Goal: Transaction & Acquisition: Purchase product/service

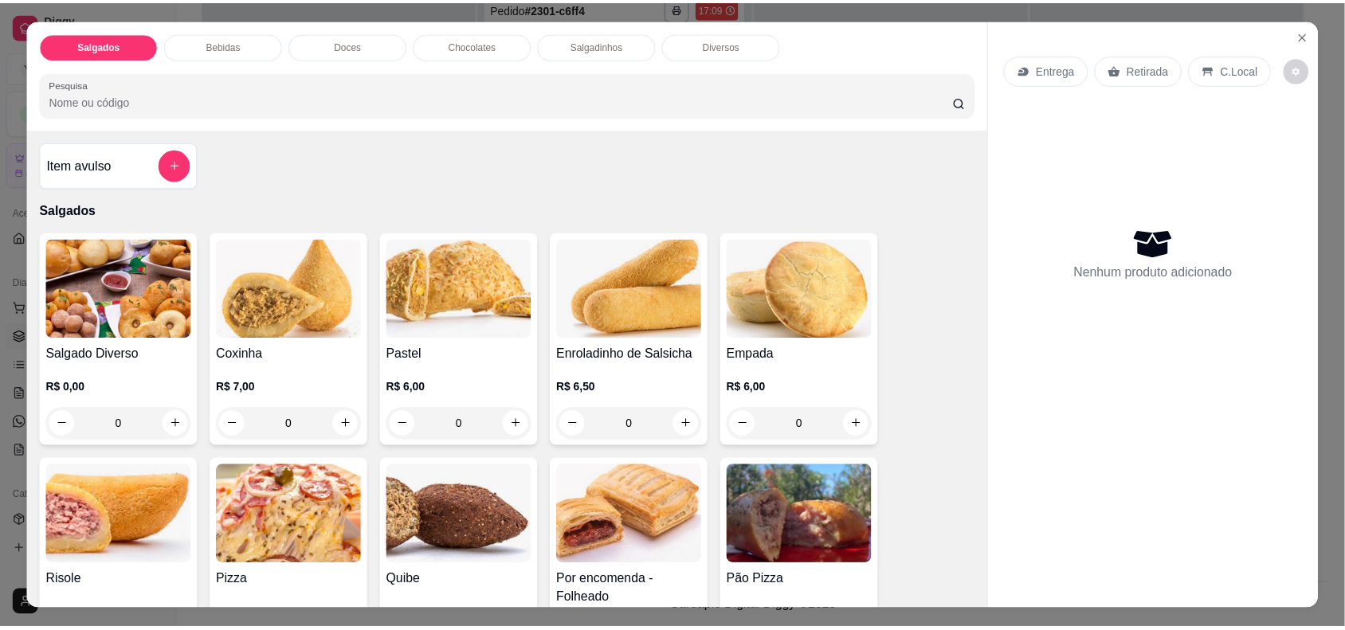
scroll to position [12542, 0]
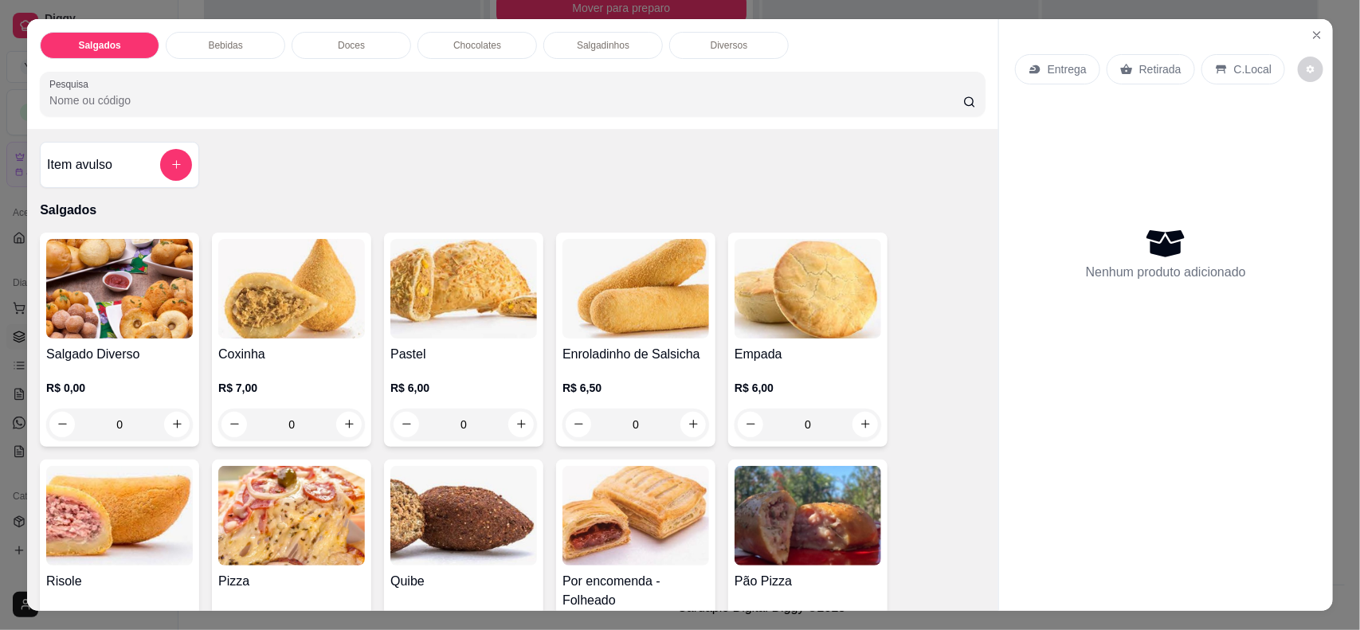
click at [1241, 78] on div "C.Local" at bounding box center [1244, 69] width 84 height 30
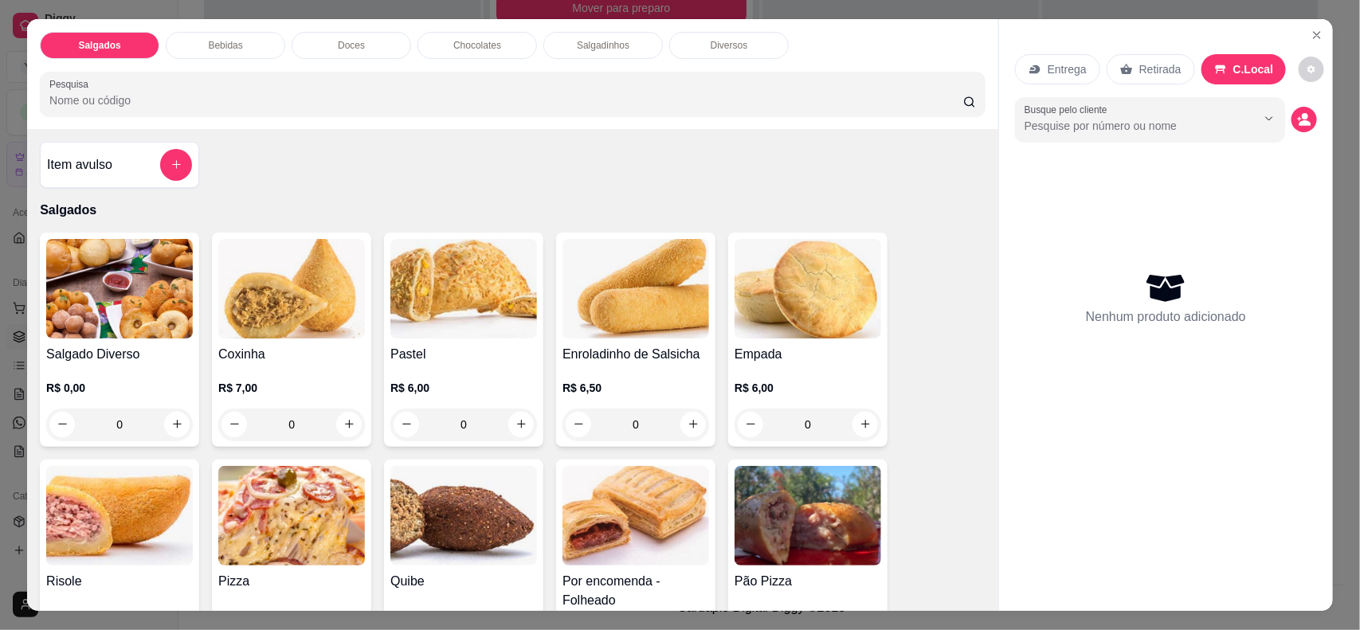
click at [1263, 118] on icon "Show suggestions" at bounding box center [1269, 118] width 13 height 13
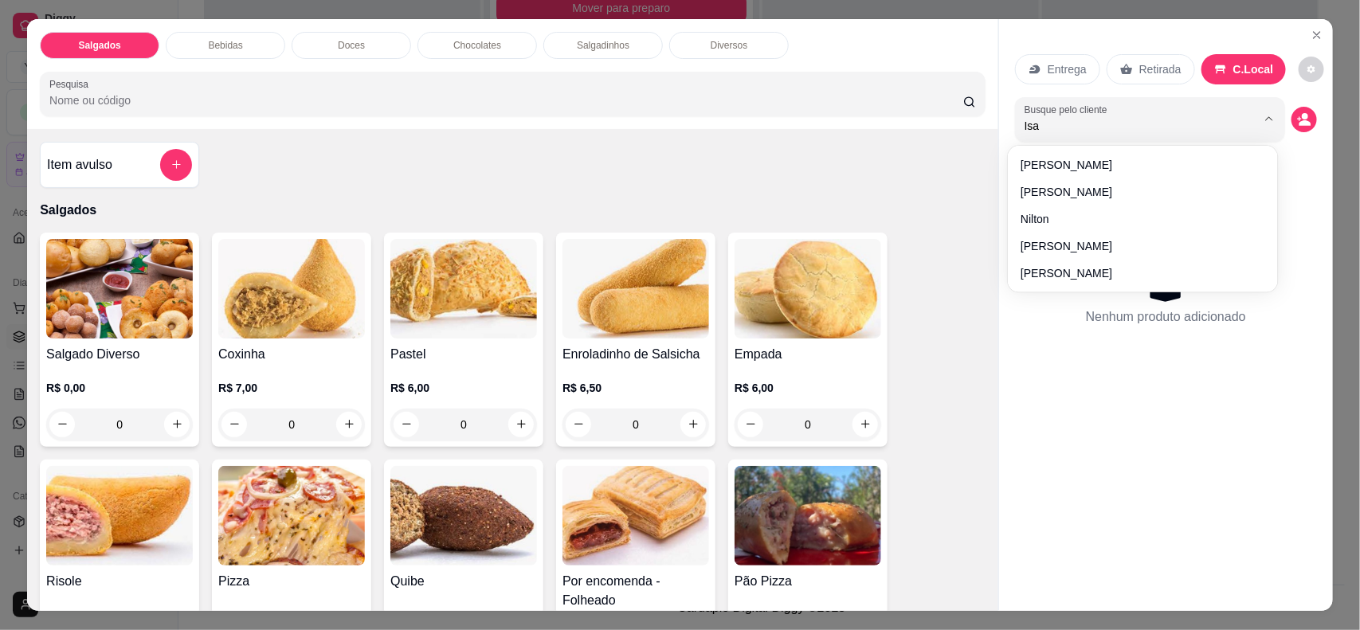
type input "Isab"
click at [1092, 227] on div "Nenhum produto adicionado" at bounding box center [1166, 298] width 302 height 312
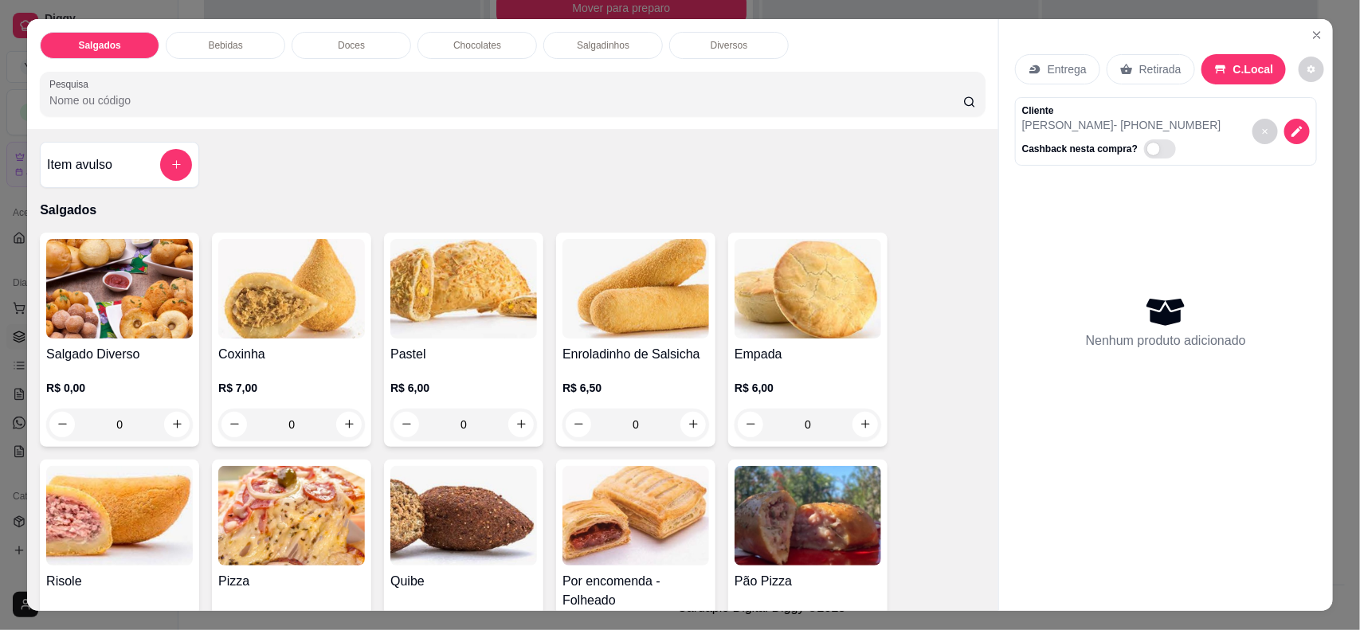
click at [281, 353] on h4 "Coxinha" at bounding box center [291, 354] width 147 height 19
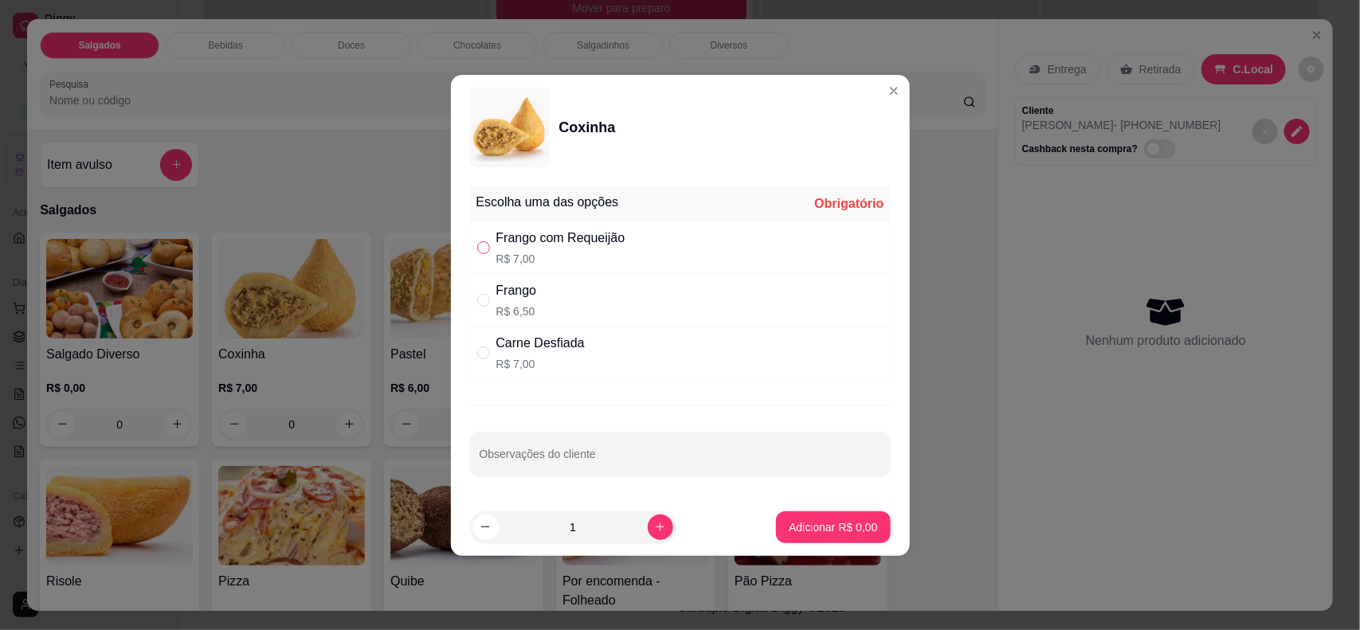
click at [484, 247] on input "" at bounding box center [483, 247] width 13 height 13
radio input "true"
click at [829, 523] on p "Adicionar R$ 7,00" at bounding box center [833, 527] width 86 height 15
type input "1"
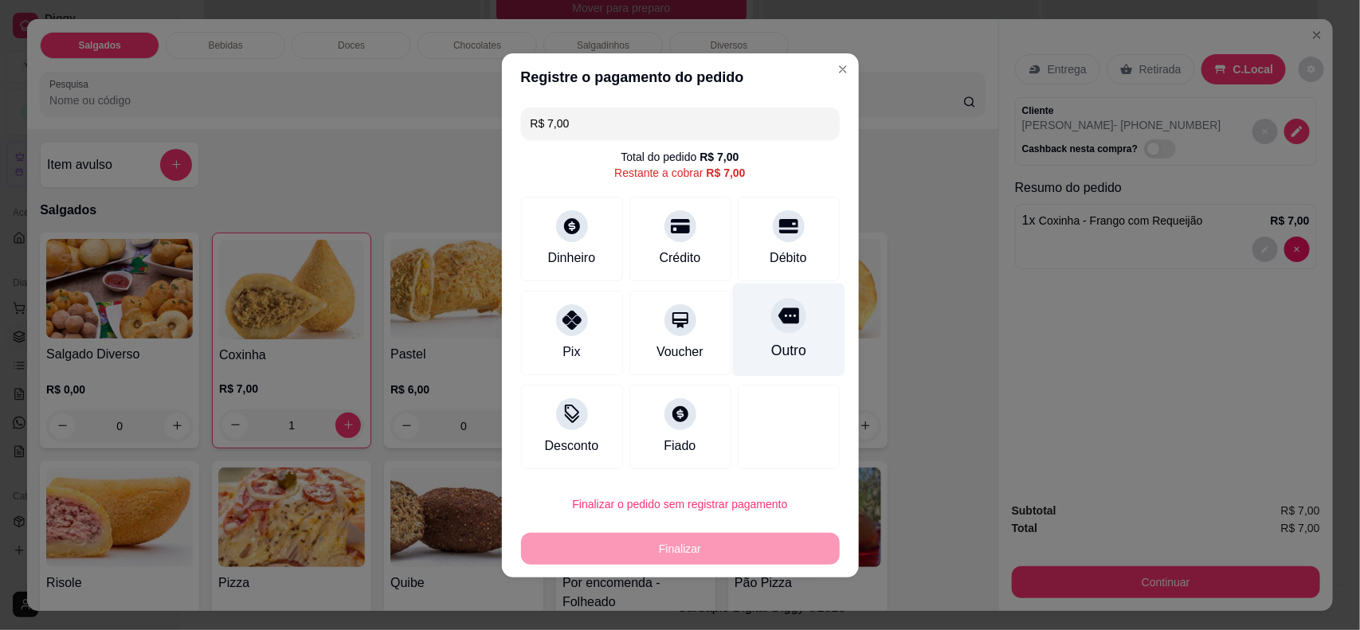
click at [793, 335] on div "Outro" at bounding box center [788, 329] width 112 height 93
type input "R$ 0,00"
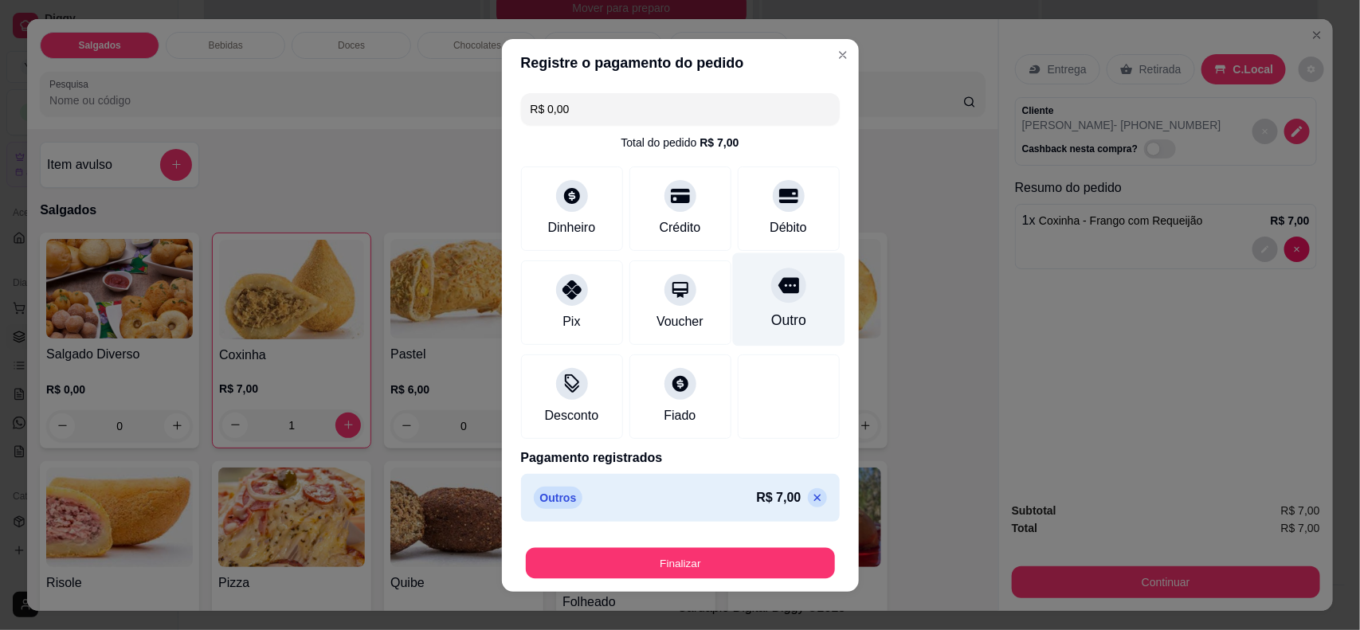
click at [790, 547] on div "Finalizar" at bounding box center [680, 563] width 319 height 32
click at [711, 567] on button "Finalizar" at bounding box center [680, 563] width 319 height 32
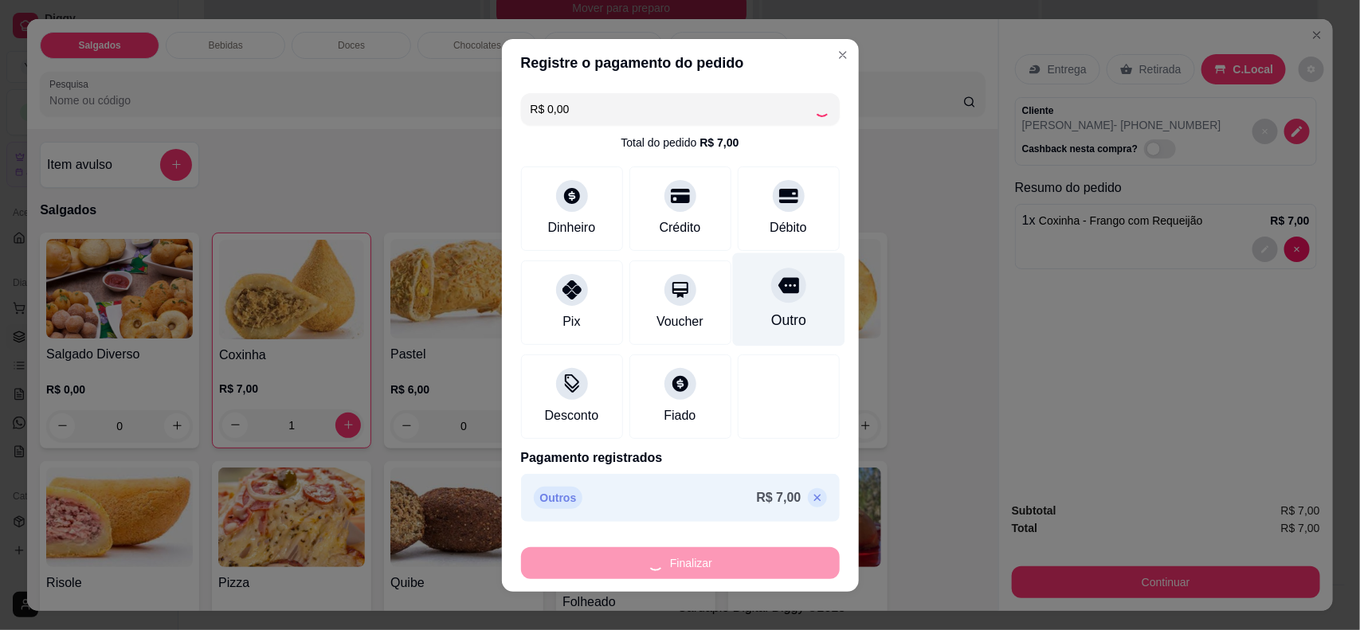
type input "0"
type input "-R$ 7,00"
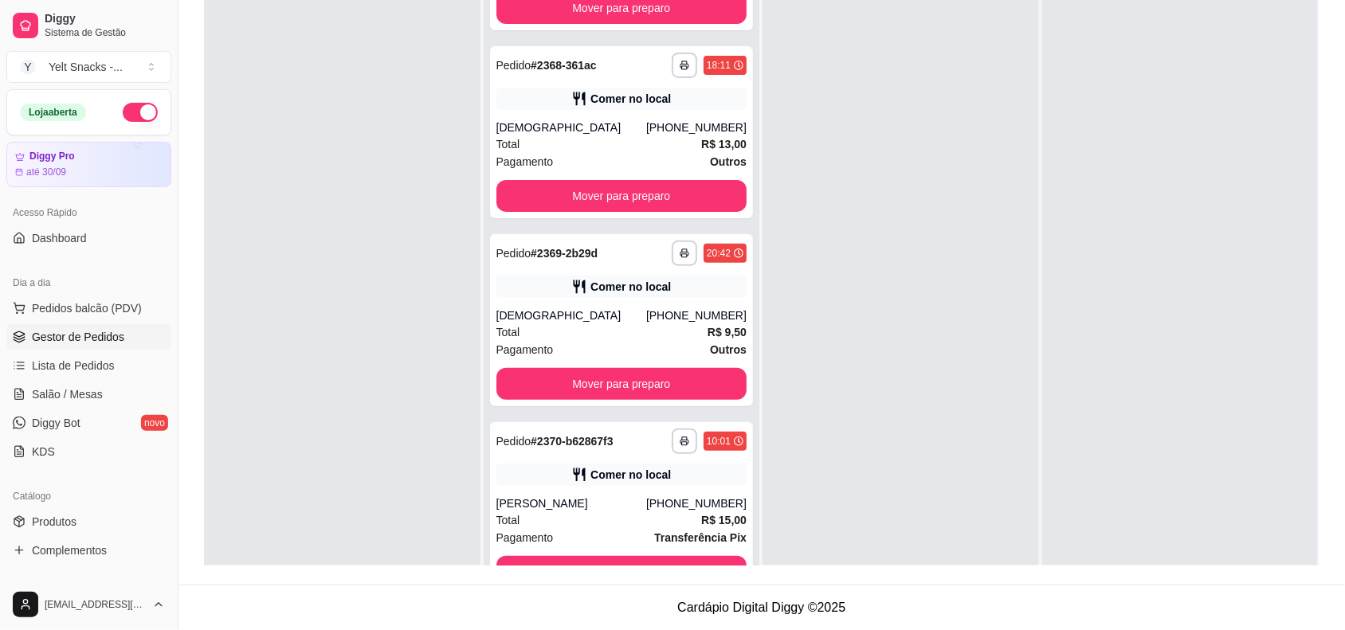
scroll to position [0, 0]
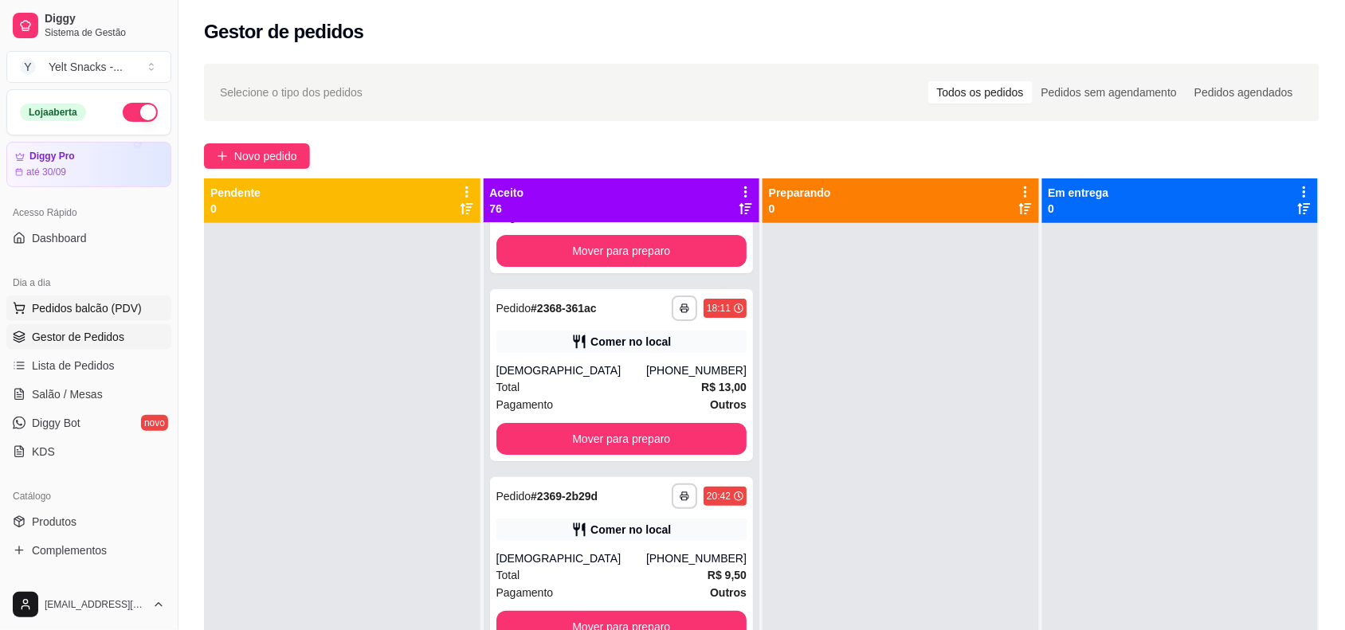
click at [73, 313] on span "Pedidos balcão (PDV)" at bounding box center [87, 308] width 110 height 16
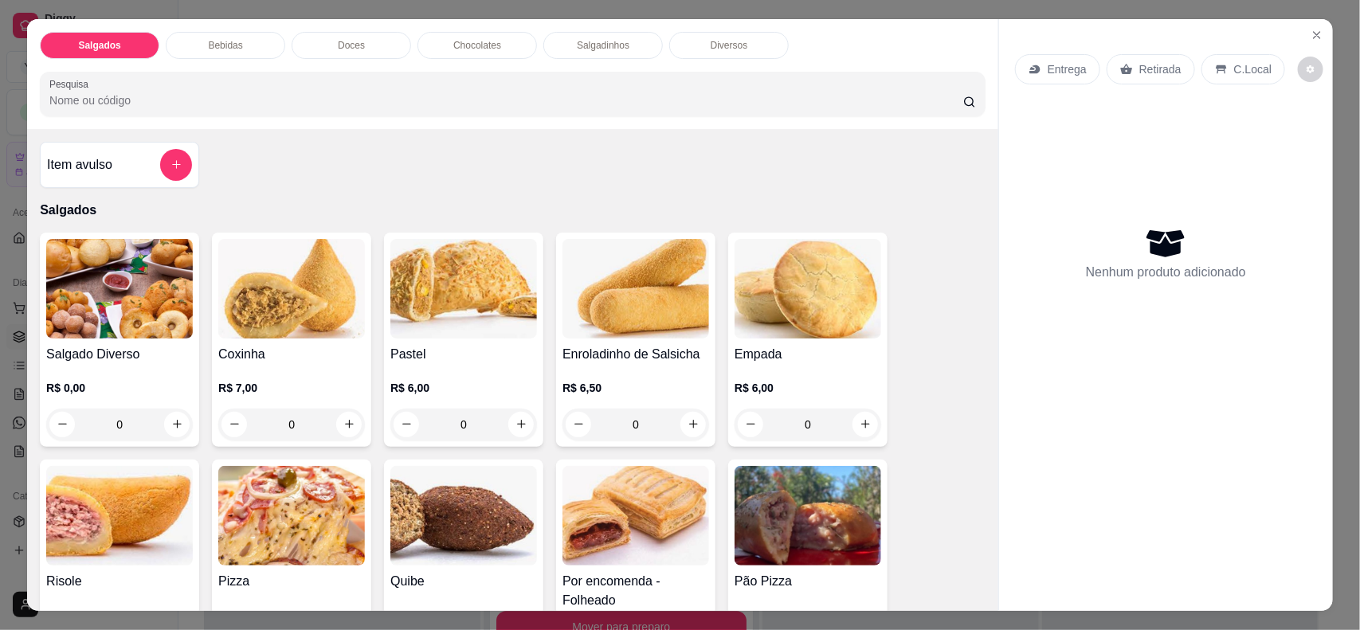
click at [1240, 65] on p "C.Local" at bounding box center [1252, 69] width 37 height 16
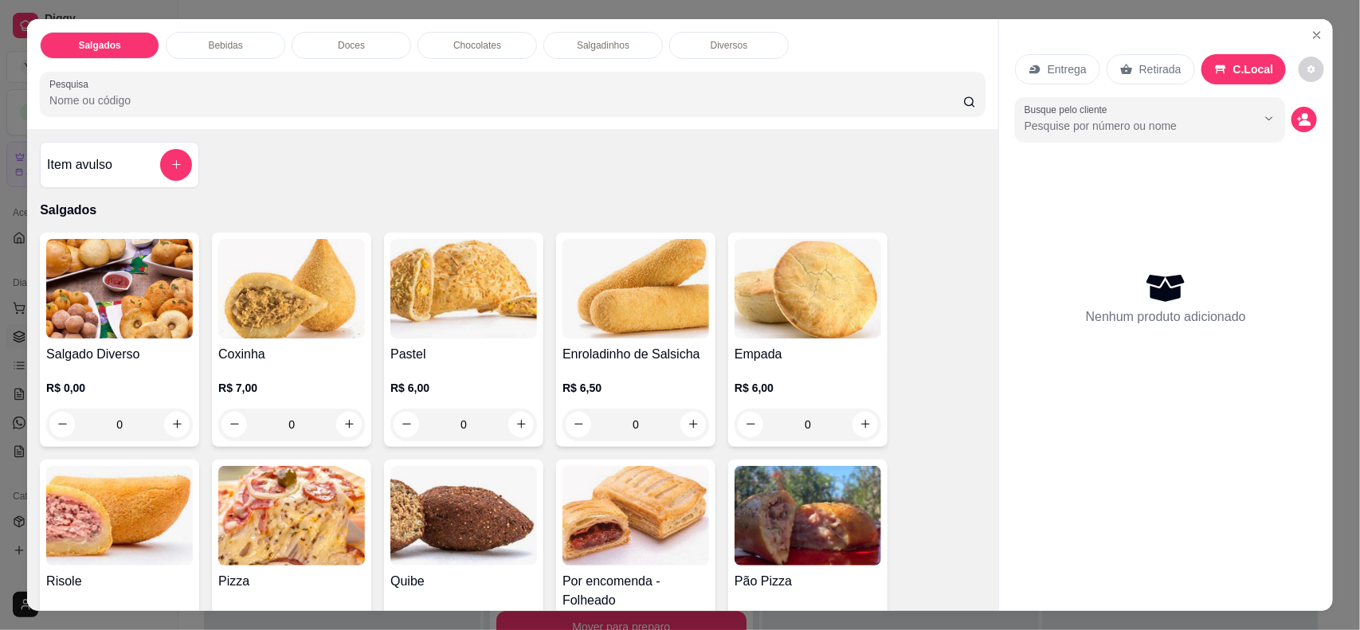
click at [1263, 118] on icon "Show suggestions" at bounding box center [1269, 118] width 13 height 13
type input "Leti"
click at [1066, 173] on div "Nenhum produto adicionado" at bounding box center [1166, 298] width 302 height 312
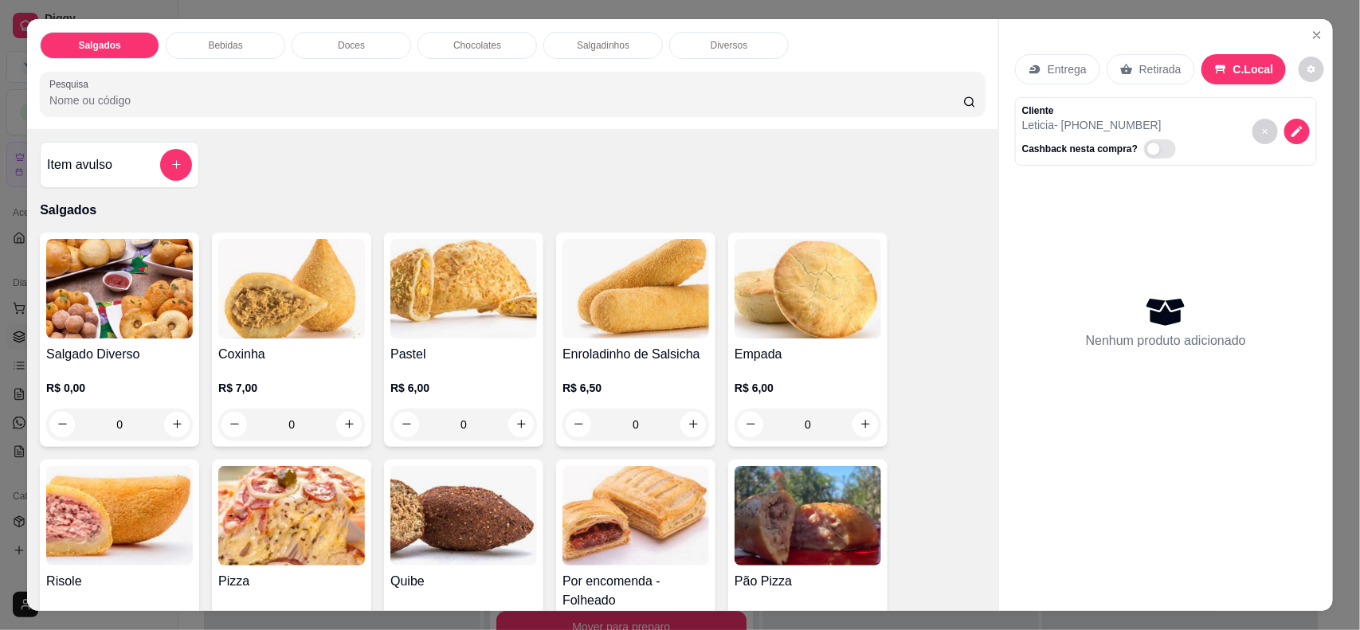
click at [654, 106] on input "Pesquisa" at bounding box center [506, 100] width 914 height 16
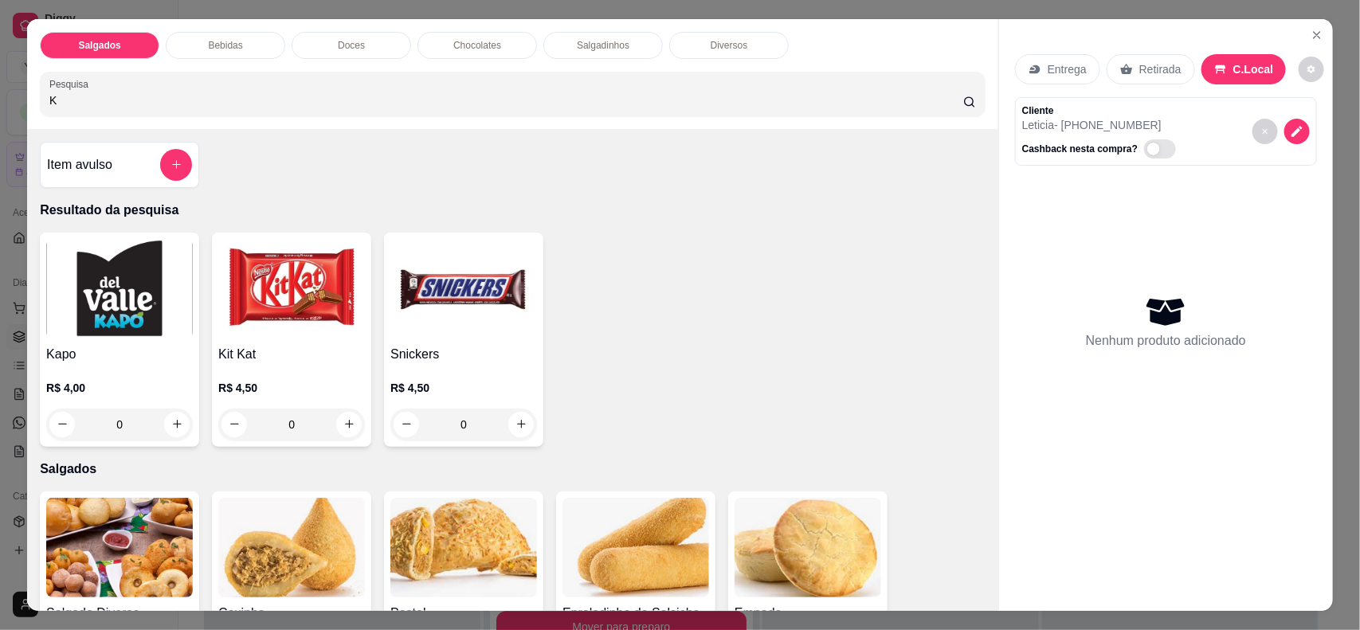
type input "K"
click at [175, 420] on div "0" at bounding box center [119, 425] width 147 height 32
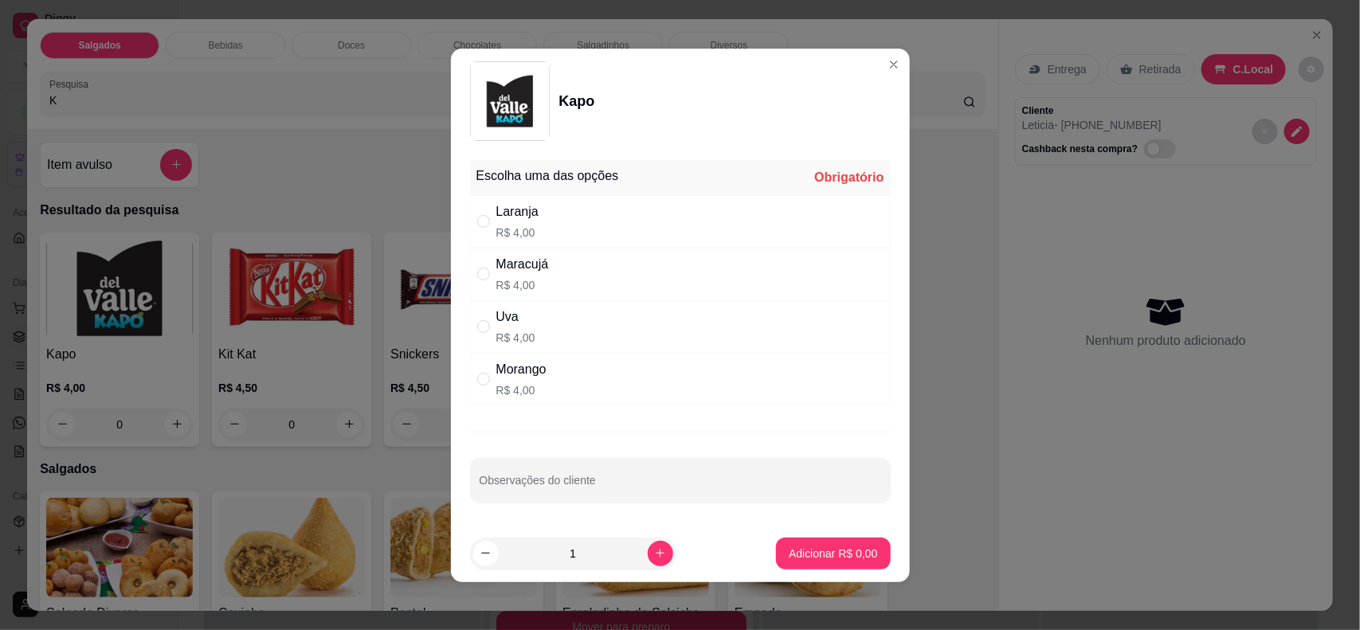
click at [563, 323] on div "Uva R$ 4,00" at bounding box center [680, 326] width 421 height 53
radio input "true"
click at [821, 552] on p "Adicionar R$ 4,00" at bounding box center [833, 553] width 86 height 15
type input "1"
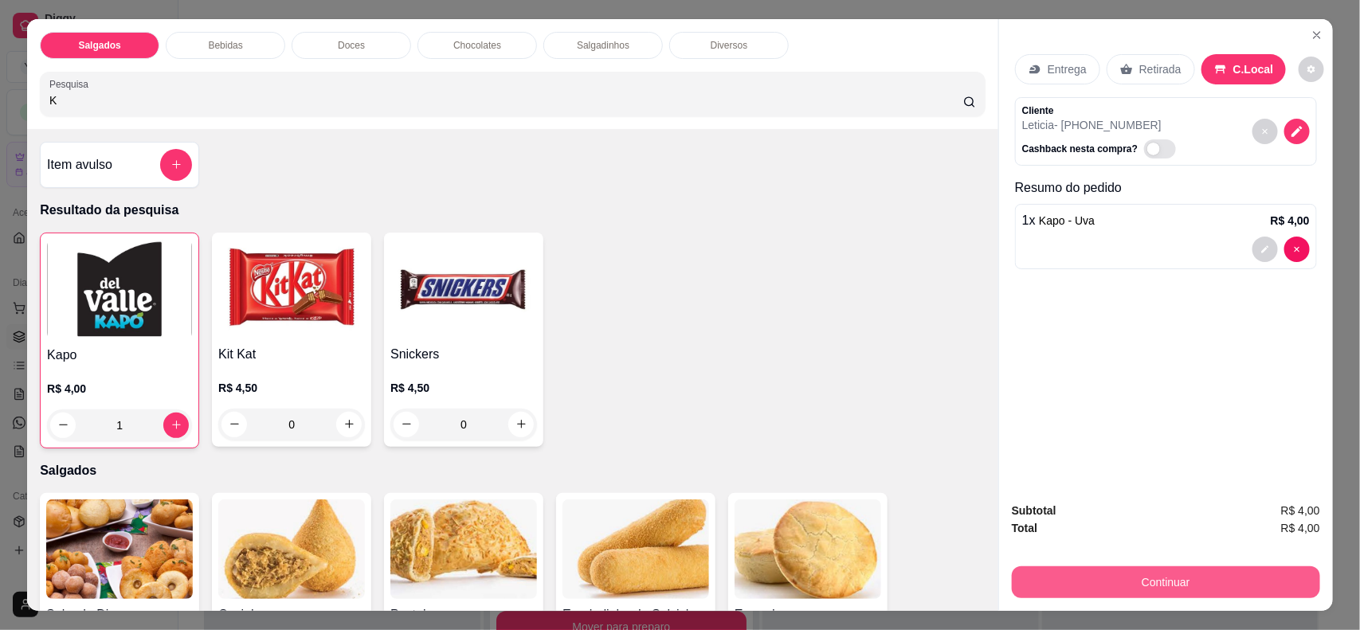
click at [1134, 578] on button "Continuar" at bounding box center [1166, 583] width 308 height 32
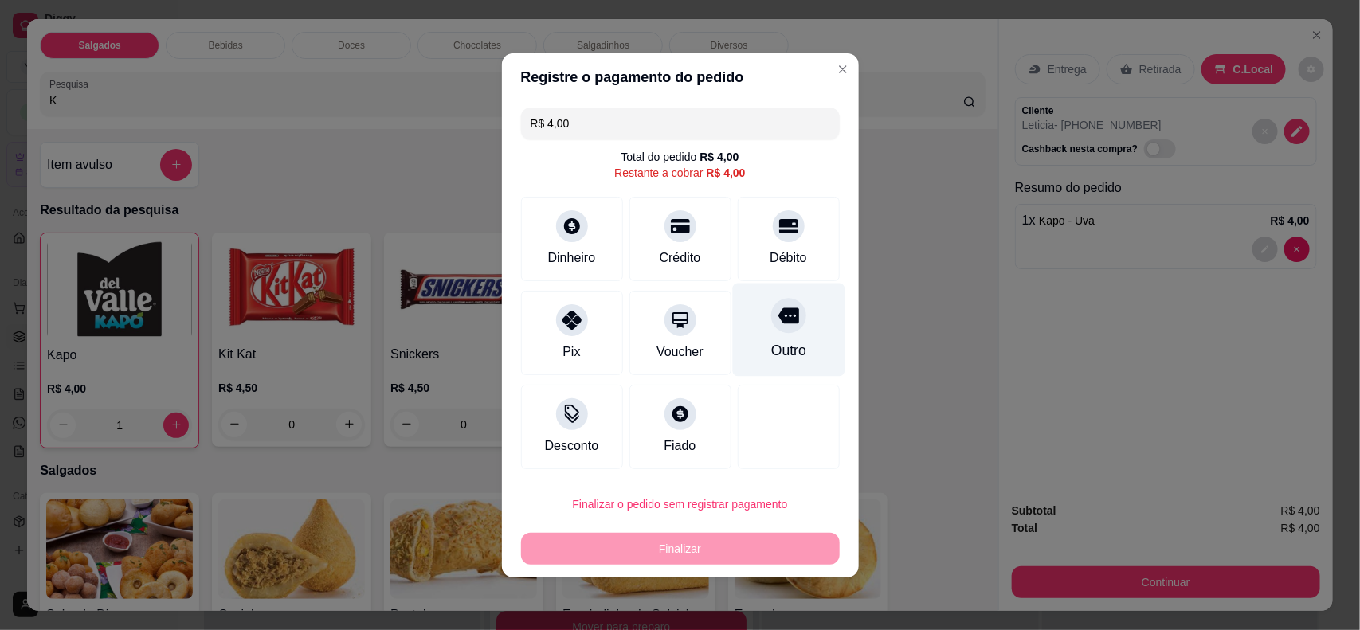
click at [778, 311] on icon at bounding box center [788, 316] width 21 height 16
type input "R$ 0,00"
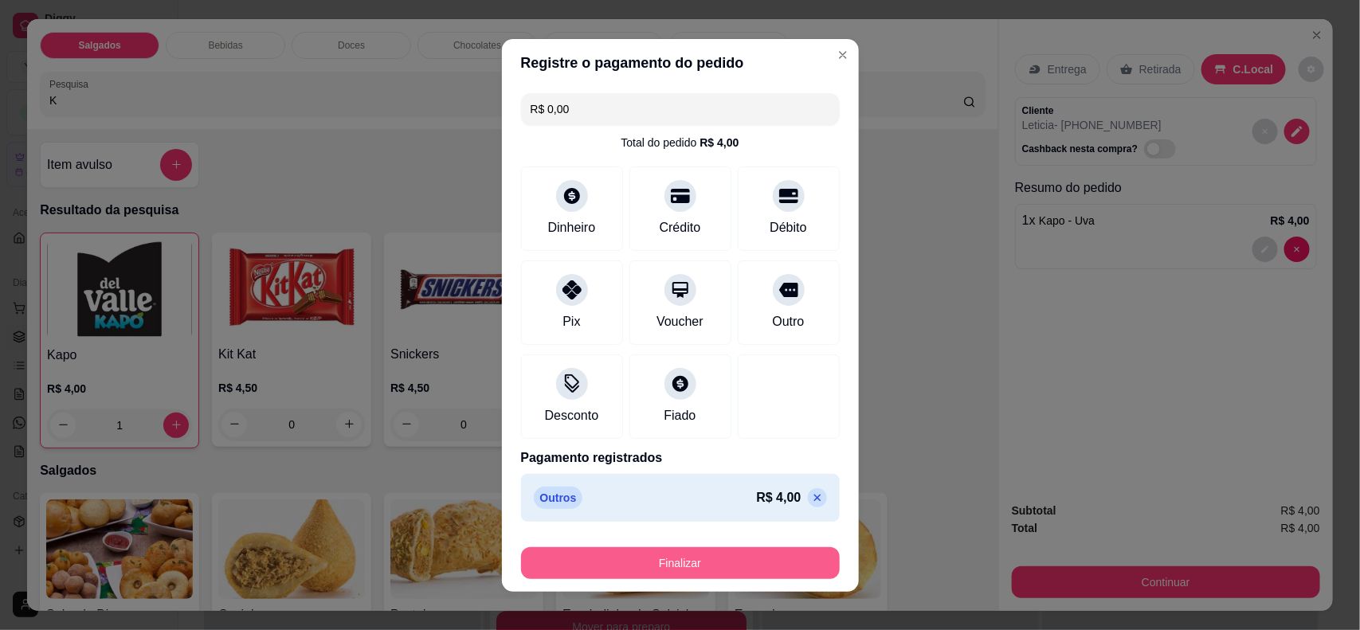
click at [753, 574] on button "Finalizar" at bounding box center [680, 563] width 319 height 32
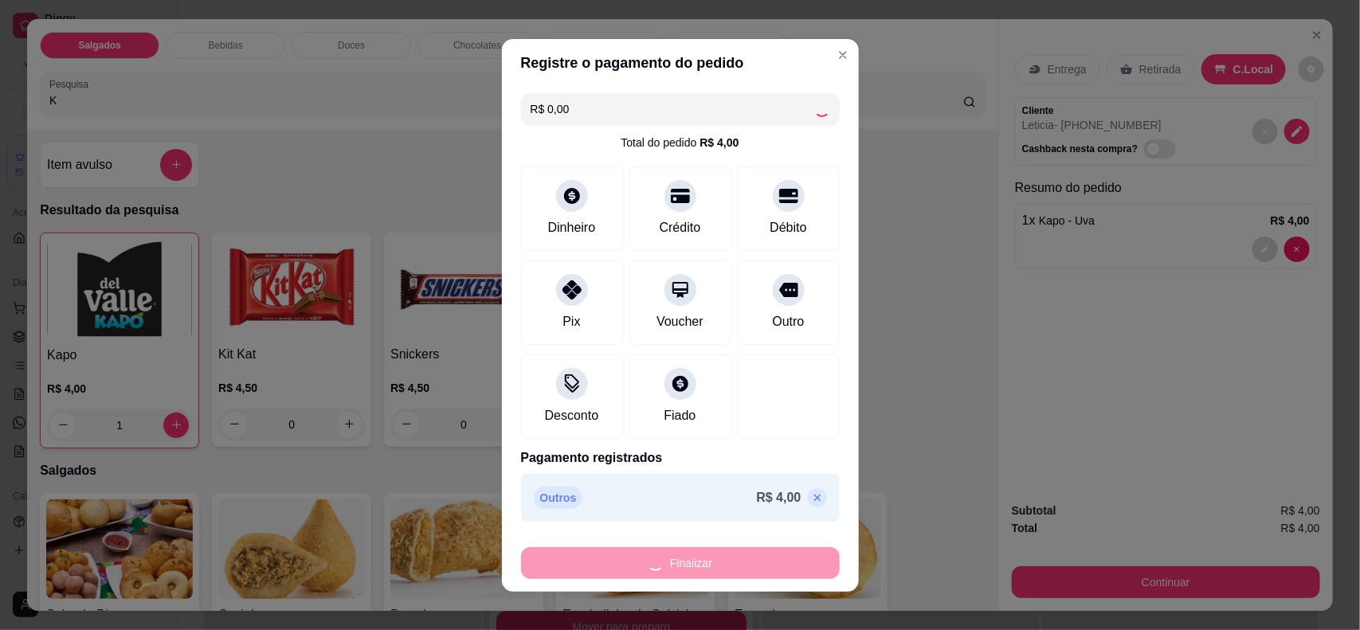
type input "0"
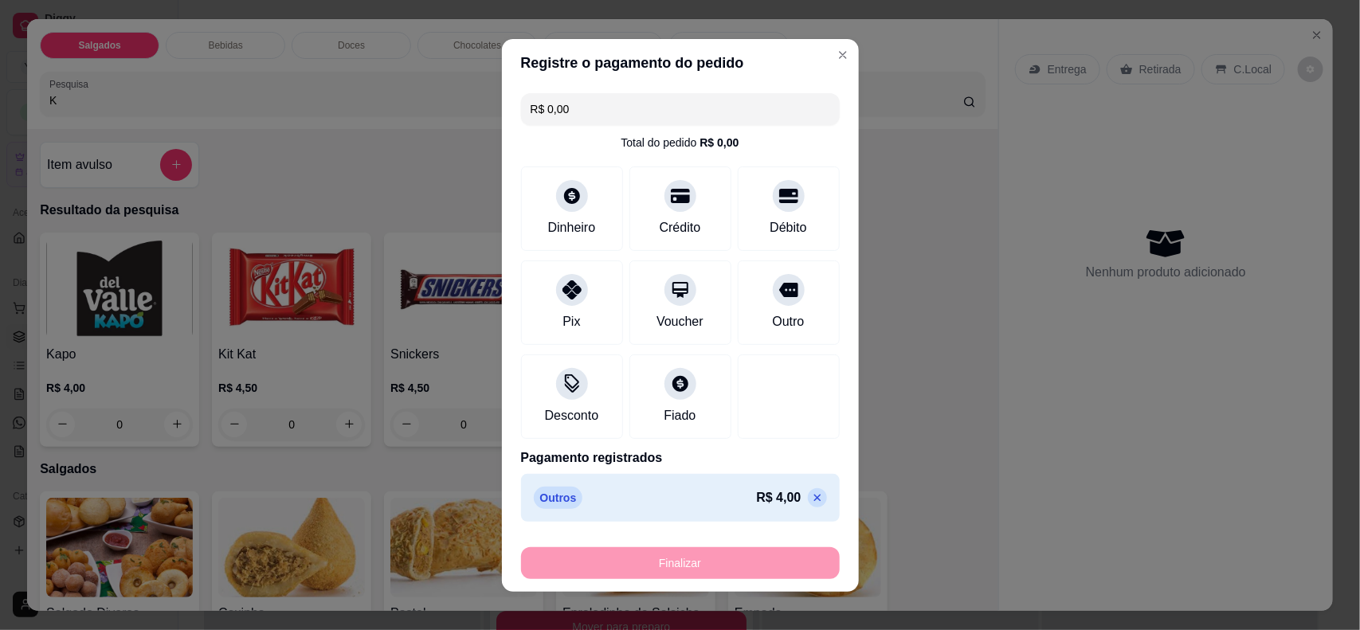
type input "-R$ 4,00"
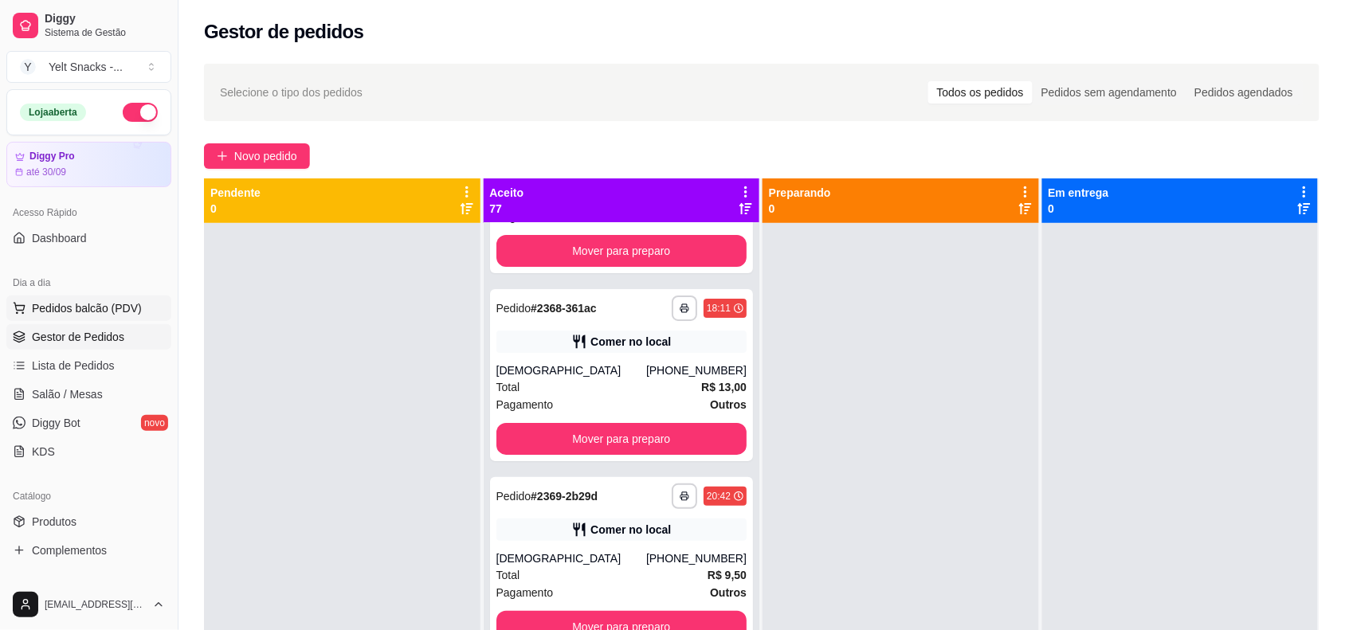
click at [78, 316] on span "Pedidos balcão (PDV)" at bounding box center [87, 308] width 110 height 16
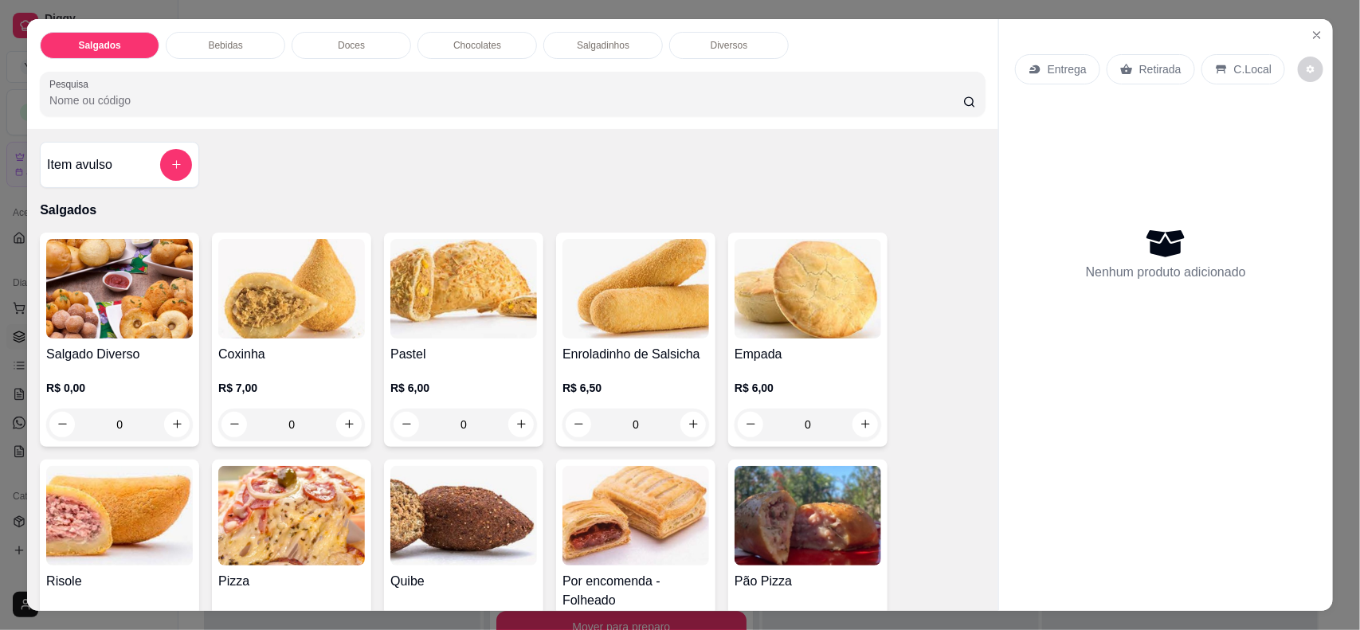
click at [610, 102] on input "Pesquisa" at bounding box center [506, 100] width 914 height 16
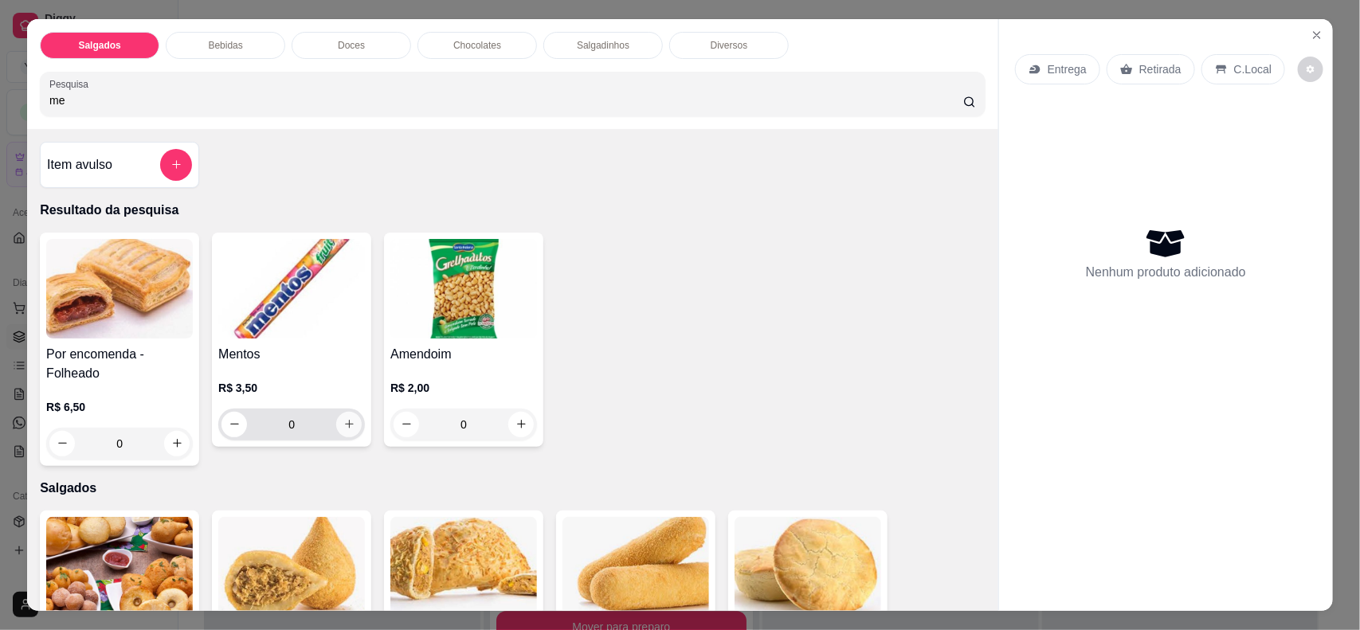
type input "me"
click at [347, 419] on button "increase-product-quantity" at bounding box center [349, 424] width 25 height 25
type input "1"
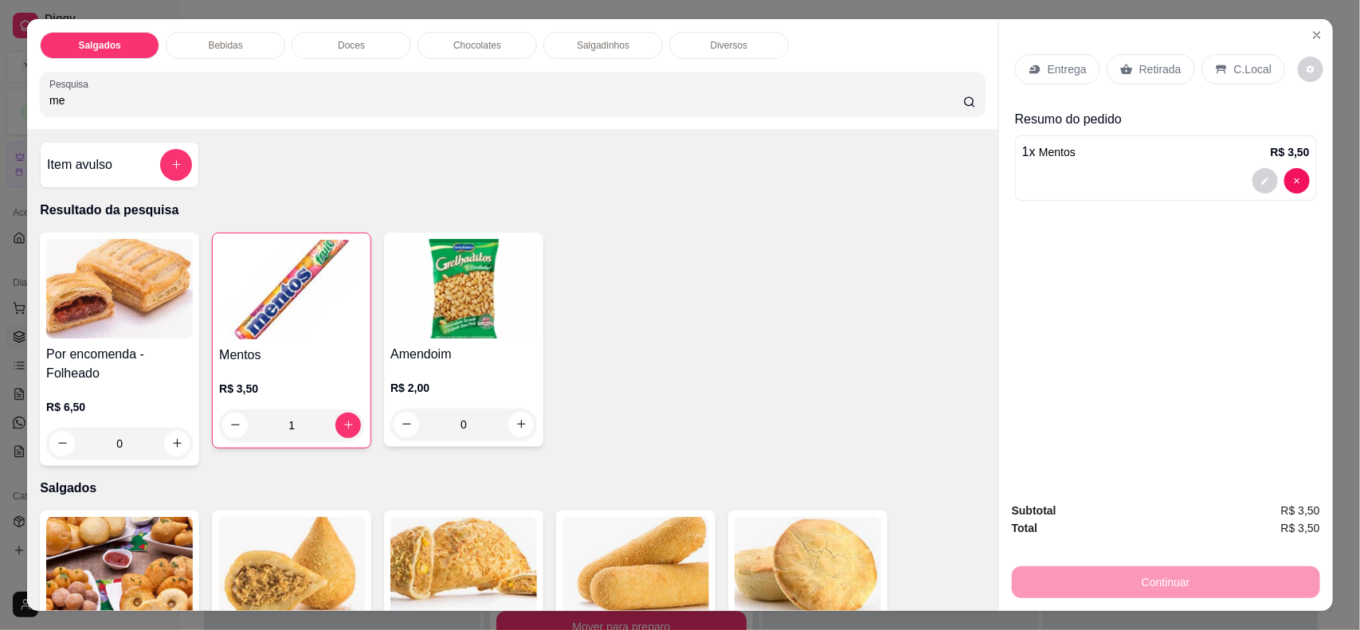
click at [1263, 77] on div "C.Local" at bounding box center [1244, 69] width 84 height 30
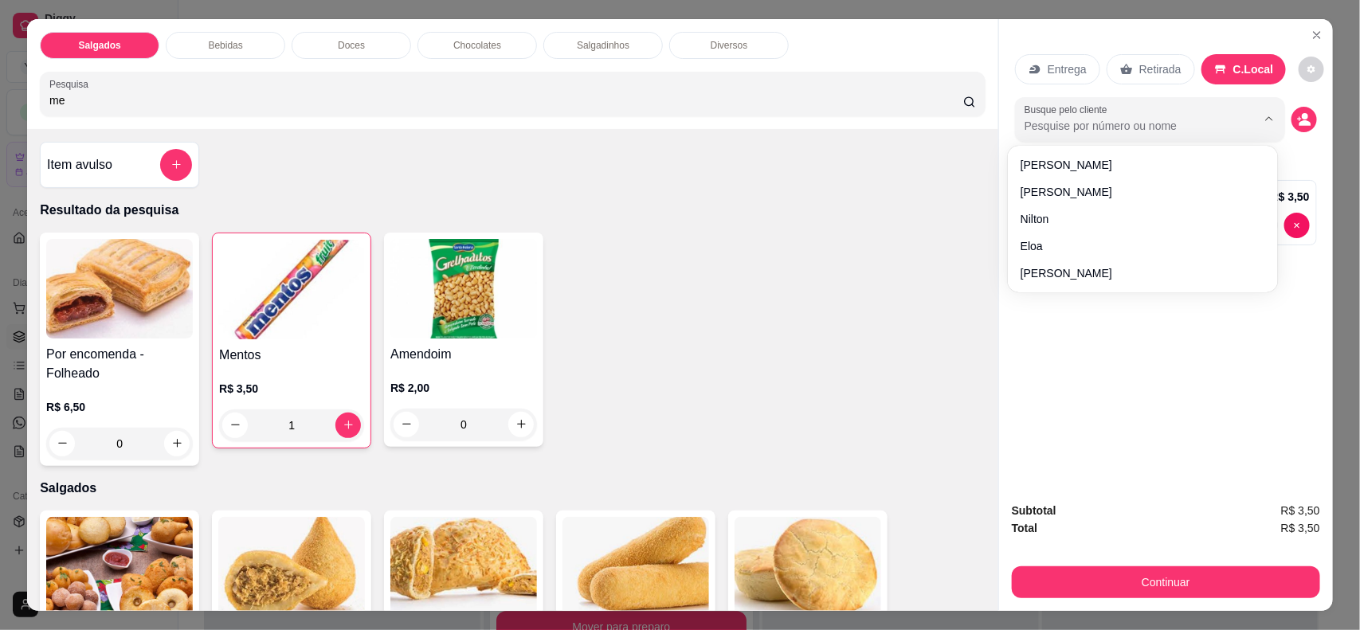
click at [1181, 118] on input "Busque pelo cliente" at bounding box center [1128, 126] width 206 height 16
type input "leti"
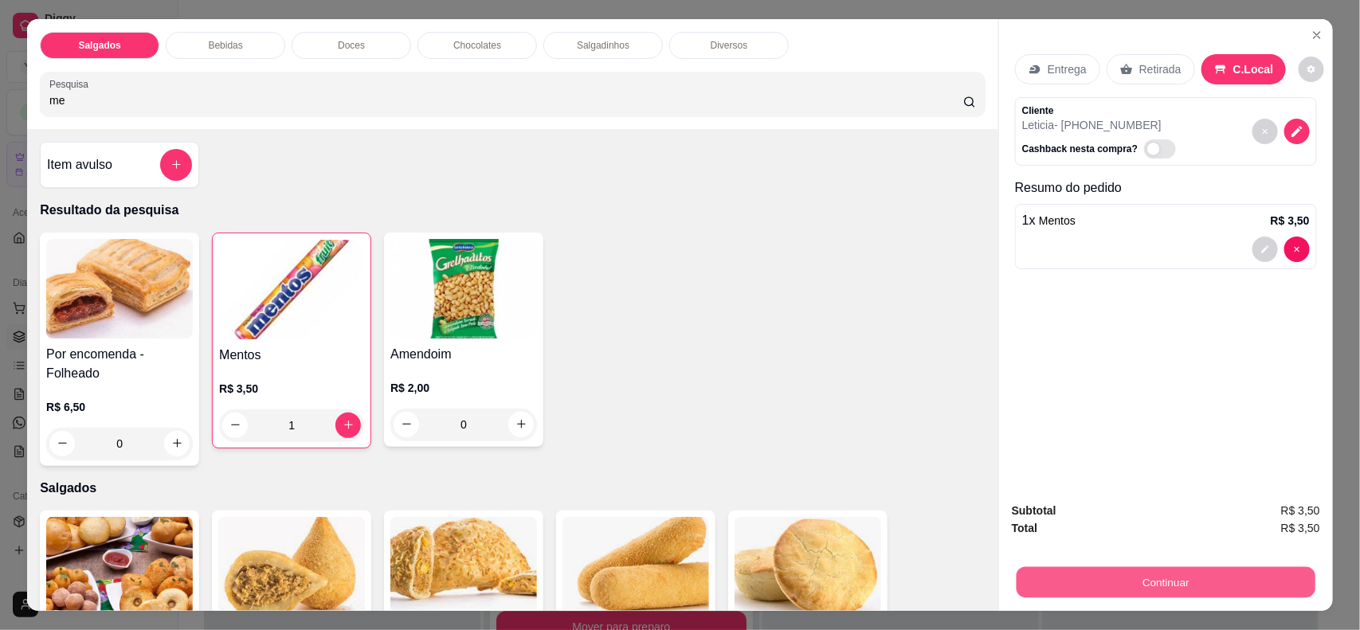
click at [1101, 579] on button "Continuar" at bounding box center [1166, 582] width 299 height 31
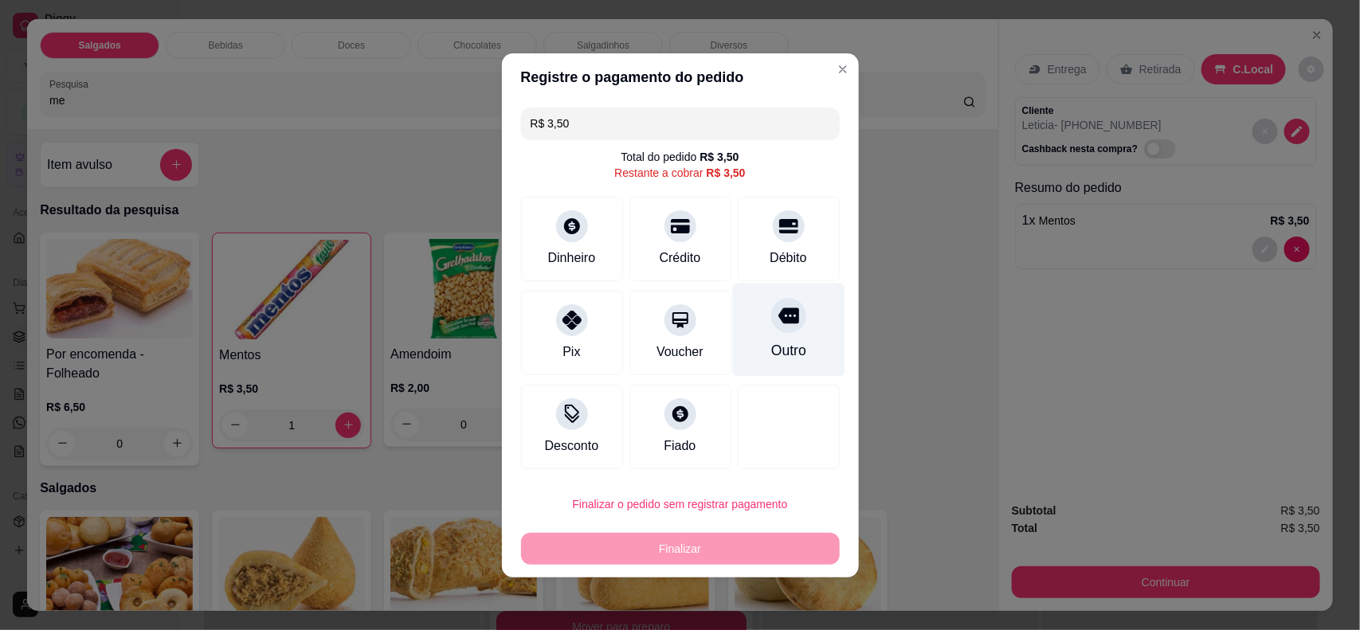
click at [791, 331] on div "Outro" at bounding box center [788, 329] width 112 height 93
type input "R$ 0,00"
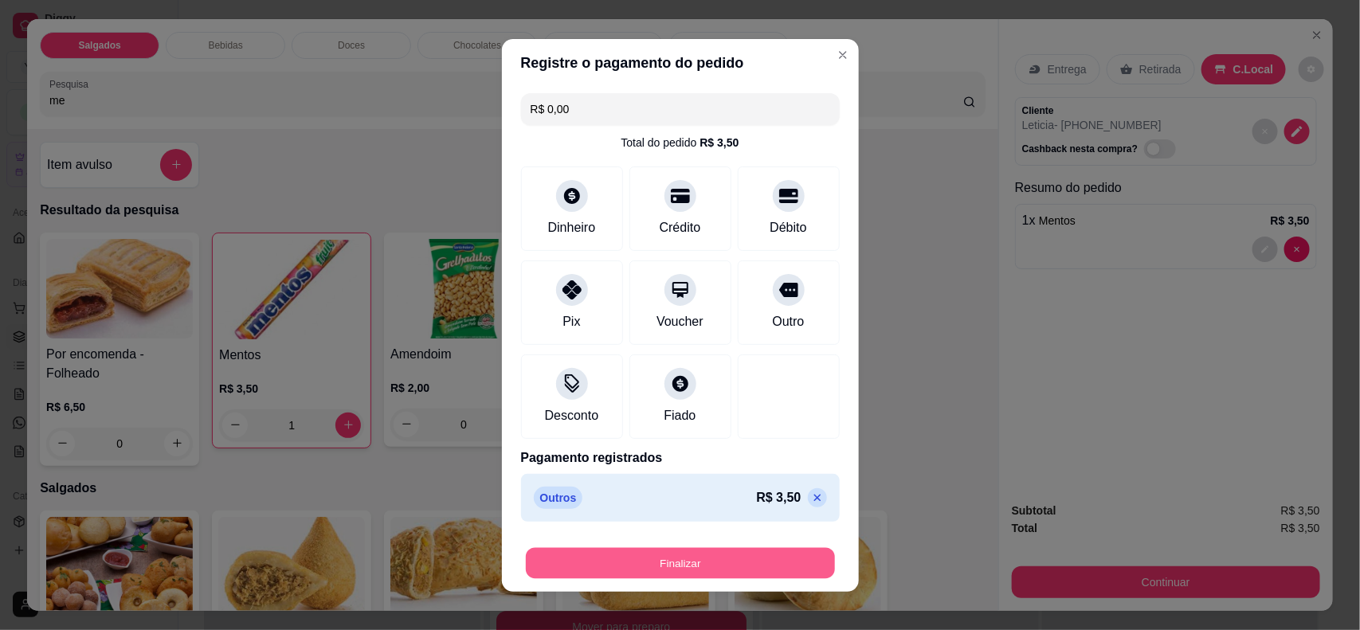
click at [668, 554] on button "Finalizar" at bounding box center [680, 562] width 309 height 31
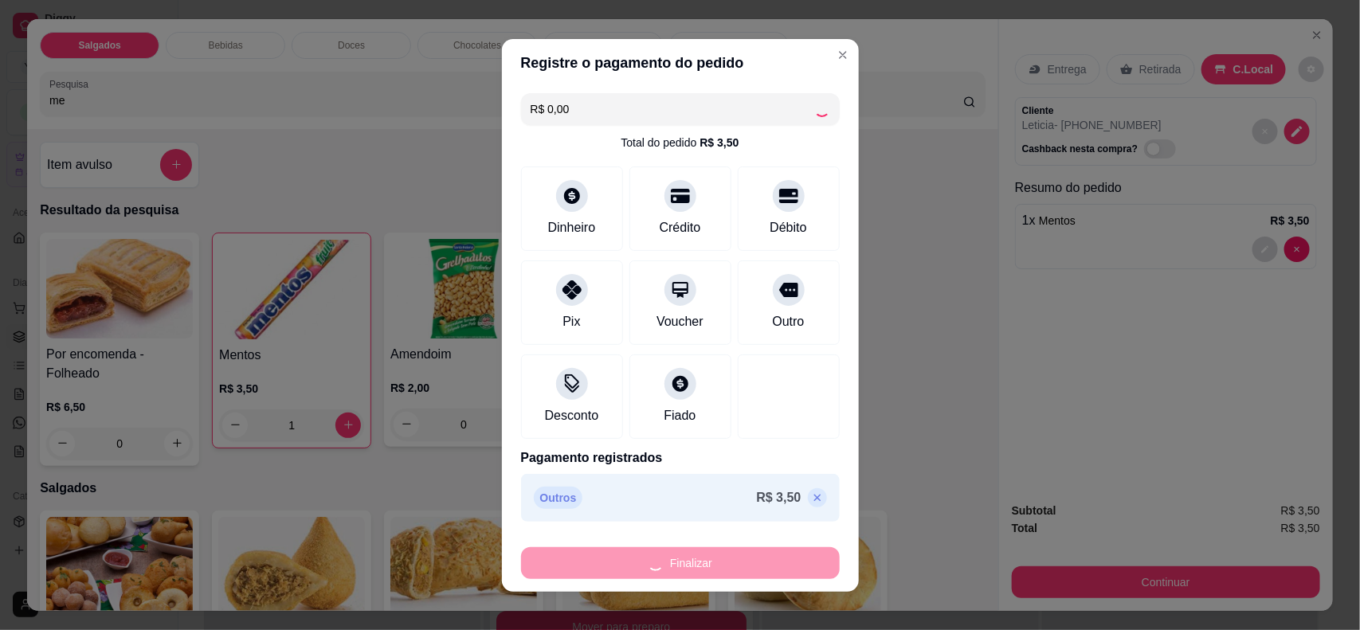
type input "0"
type input "-R$ 3,50"
